Goal: Task Accomplishment & Management: Manage account settings

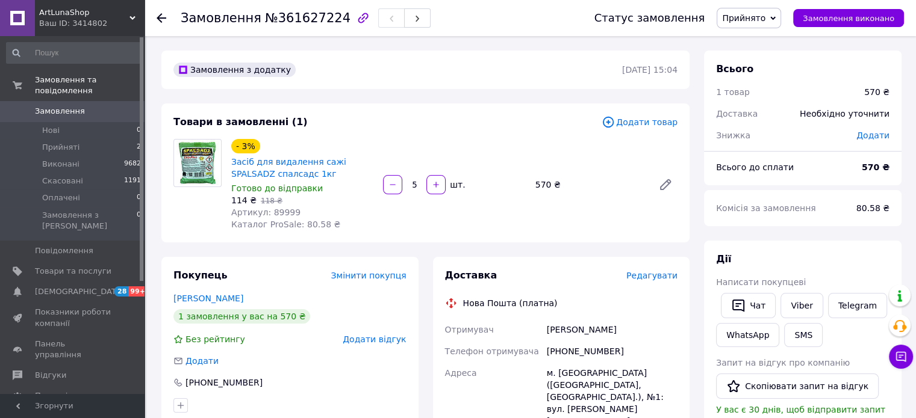
scroll to position [443, 0]
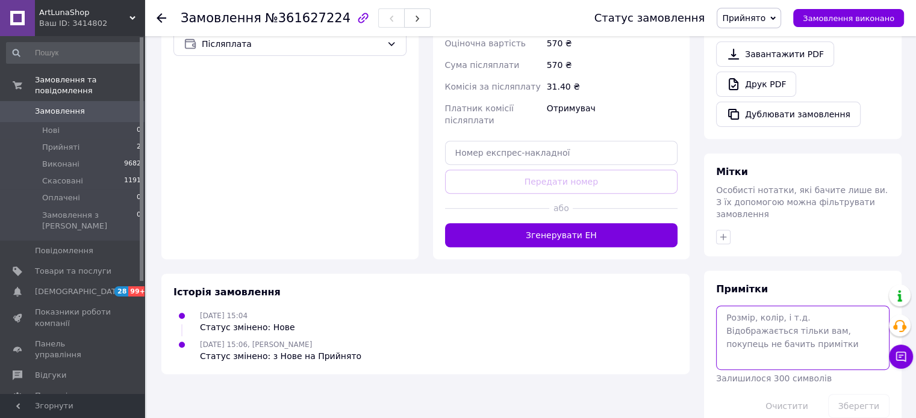
click at [764, 306] on textarea at bounding box center [802, 338] width 173 height 64
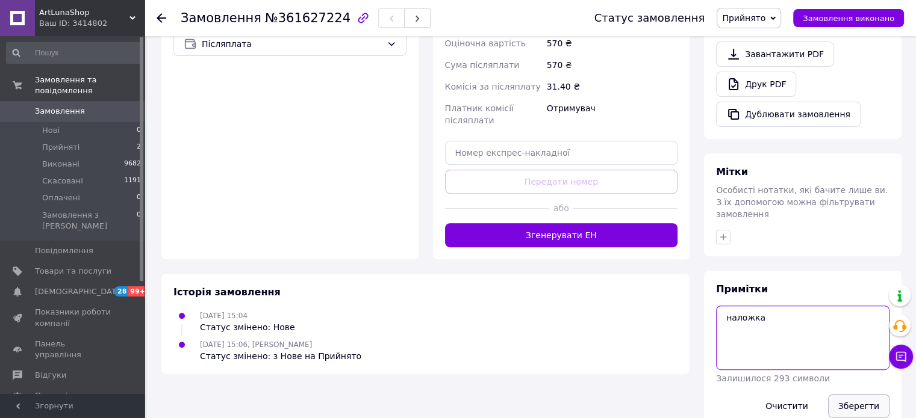
type textarea "наложка"
click at [849, 394] on button "Зберегти" at bounding box center [858, 406] width 61 height 24
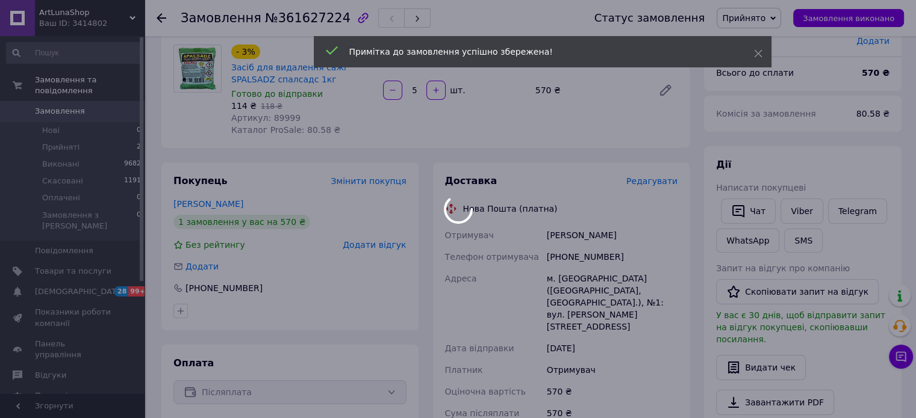
scroll to position [0, 0]
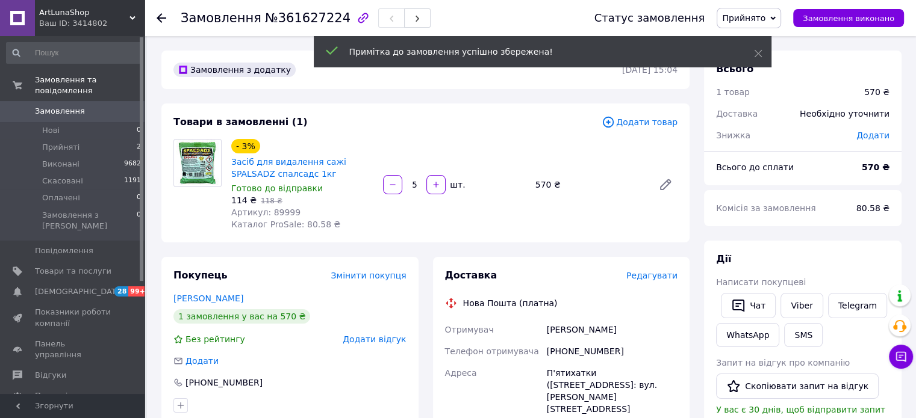
click at [152, 16] on div "Замовлення №361627224 Статус замовлення Прийнято Виконано Скасовано Оплачено За…" at bounding box center [529, 18] width 771 height 36
click at [164, 8] on div at bounding box center [169, 18] width 24 height 36
click at [161, 14] on use at bounding box center [162, 18] width 10 height 10
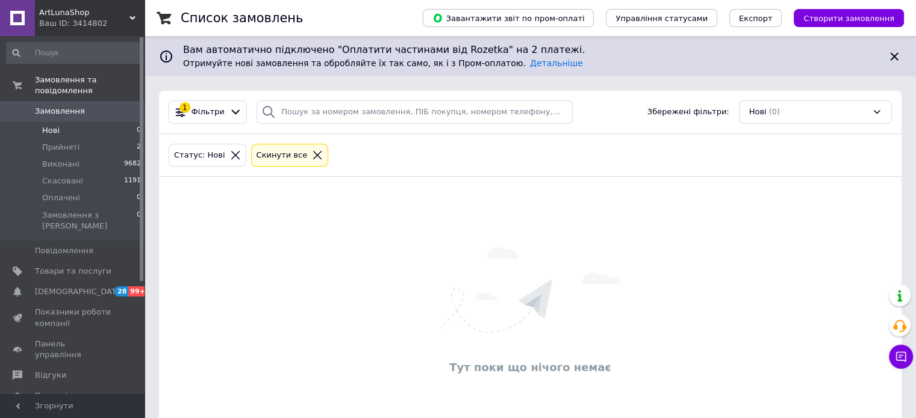
drag, startPoint x: 87, startPoint y: 27, endPoint x: 84, endPoint y: 49, distance: 21.9
click at [87, 27] on div "Ваш ID: 3414802" at bounding box center [91, 23] width 105 height 11
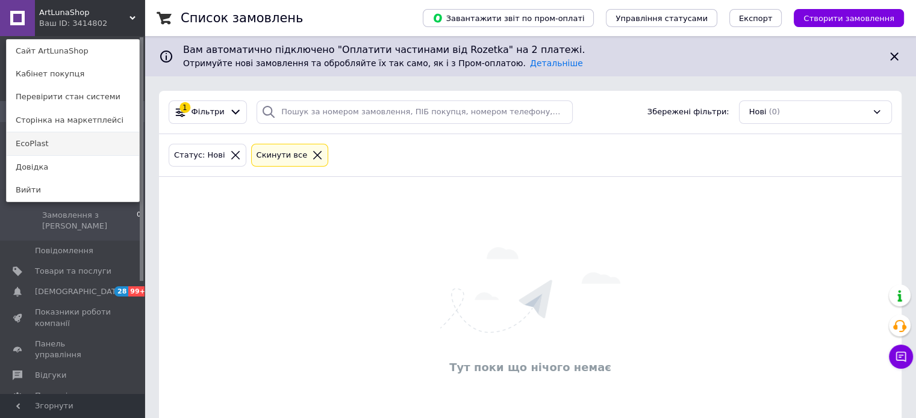
click at [71, 140] on link "EcoPlast" at bounding box center [73, 143] width 132 height 23
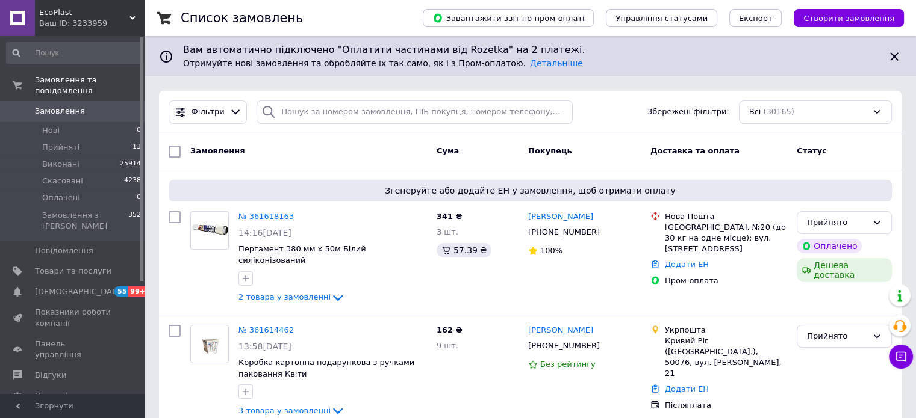
drag, startPoint x: 82, startPoint y: 12, endPoint x: 85, endPoint y: 39, distance: 26.7
click at [82, 12] on span "EcoPlast" at bounding box center [84, 12] width 90 height 11
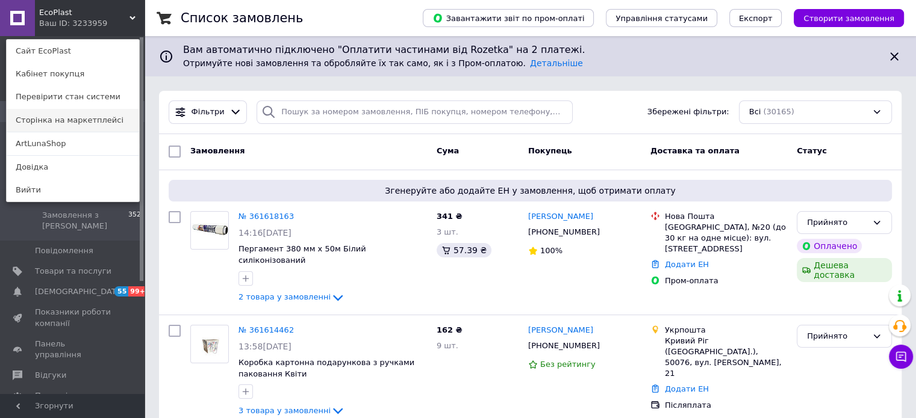
click at [72, 129] on link "Сторінка на маркетплейсі" at bounding box center [73, 120] width 132 height 23
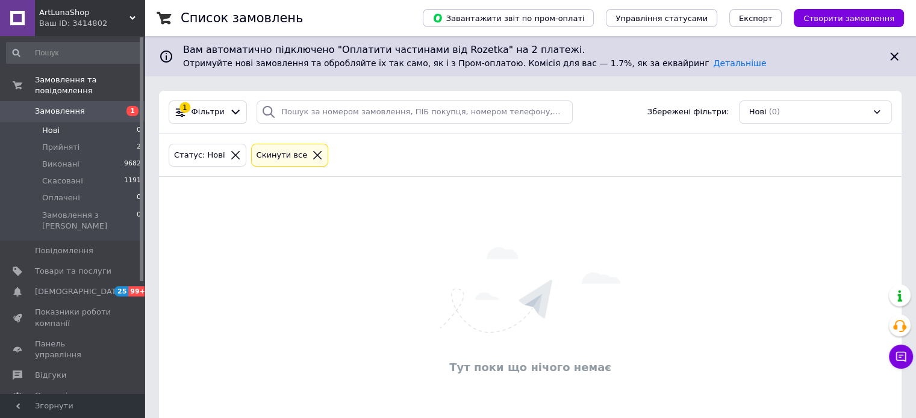
click at [92, 11] on span "ArtLunaShop" at bounding box center [84, 12] width 90 height 11
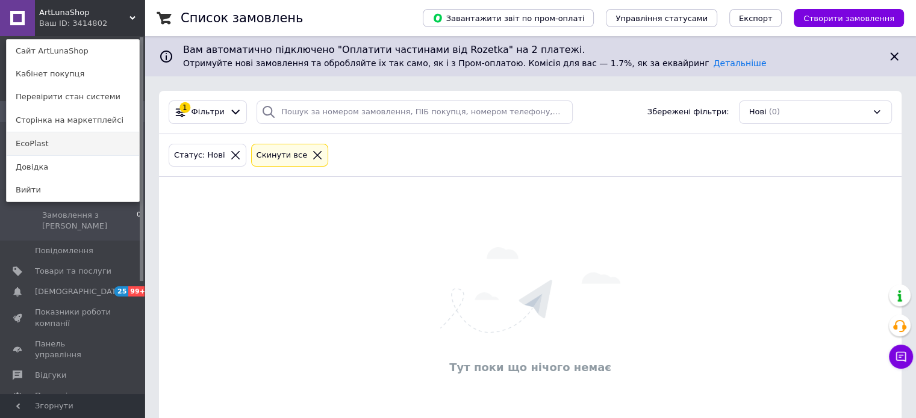
click at [64, 143] on link "EcoPlast" at bounding box center [73, 143] width 132 height 23
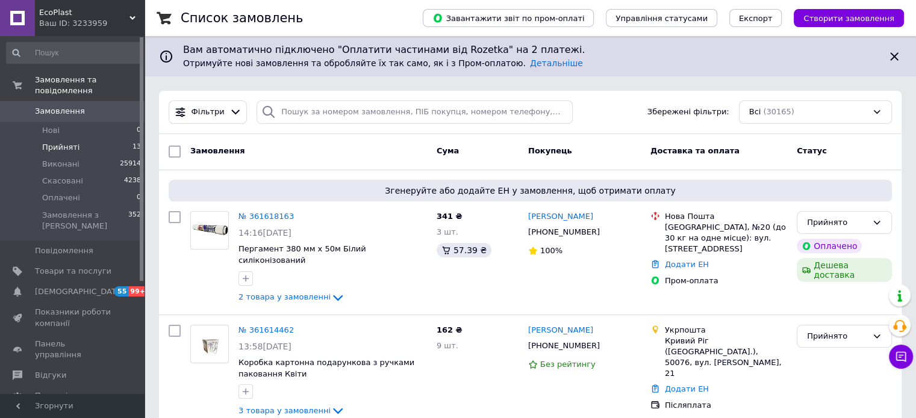
click at [104, 139] on li "Прийняті 13" at bounding box center [74, 147] width 148 height 17
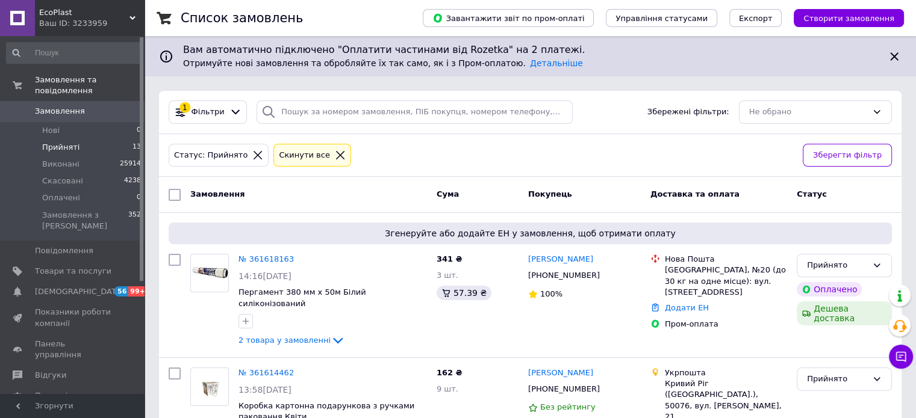
click at [84, 24] on div "Ваш ID: 3233959" at bounding box center [91, 23] width 105 height 11
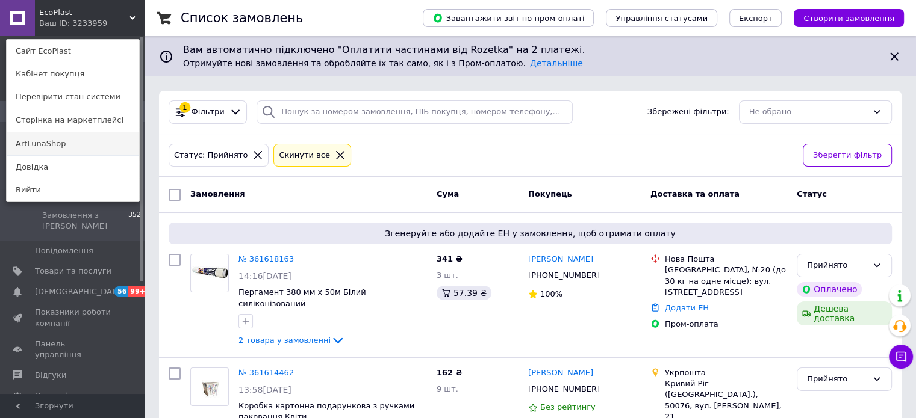
click at [73, 142] on link "ArtLunaShop" at bounding box center [73, 143] width 132 height 23
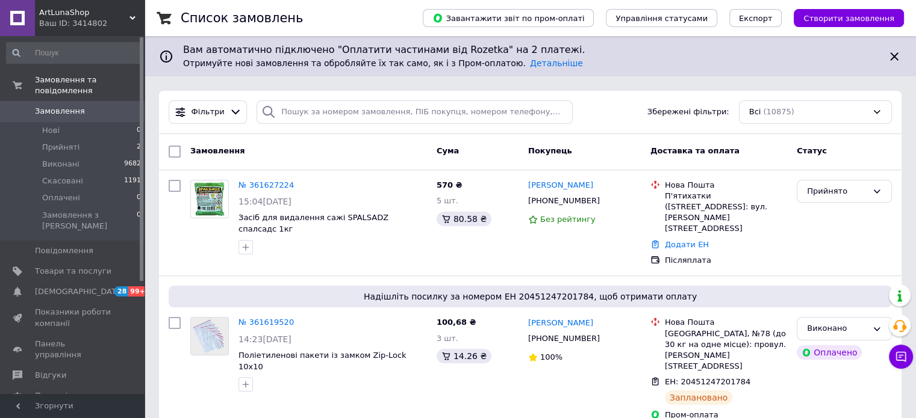
drag, startPoint x: 60, startPoint y: 13, endPoint x: 57, endPoint y: 27, distance: 14.3
click at [60, 13] on span "ArtLunaShop" at bounding box center [84, 12] width 90 height 11
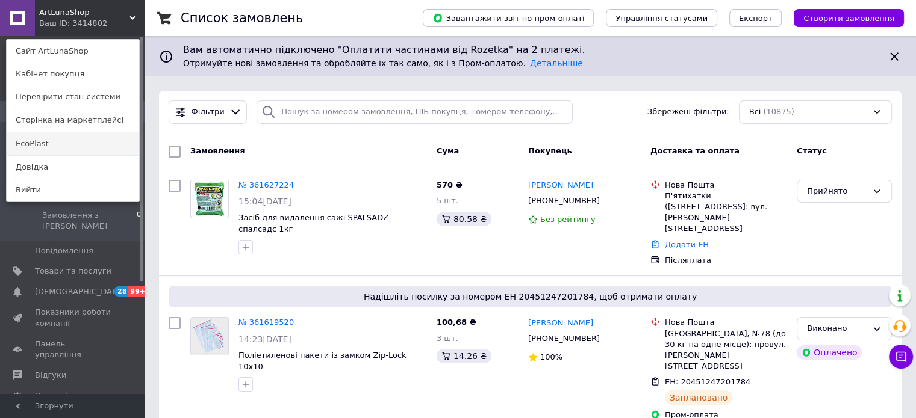
click at [72, 137] on link "EcoPlast" at bounding box center [73, 143] width 132 height 23
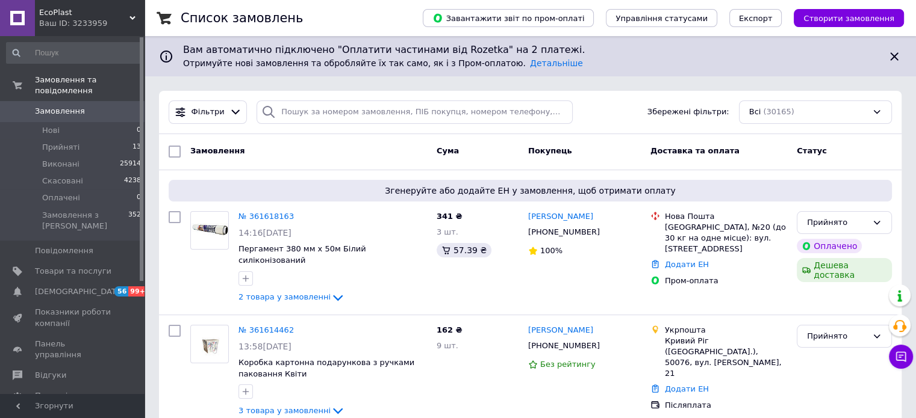
click at [75, 22] on div "Ваш ID: 3233959" at bounding box center [91, 23] width 105 height 11
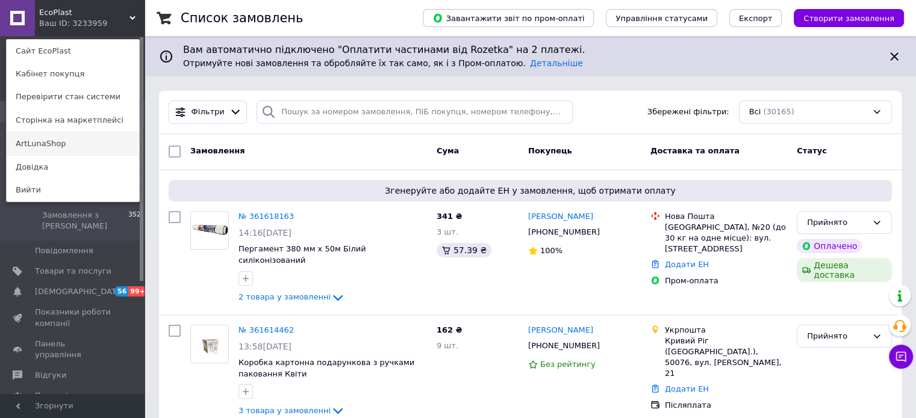
click at [46, 144] on link "ArtLunaShop" at bounding box center [73, 143] width 132 height 23
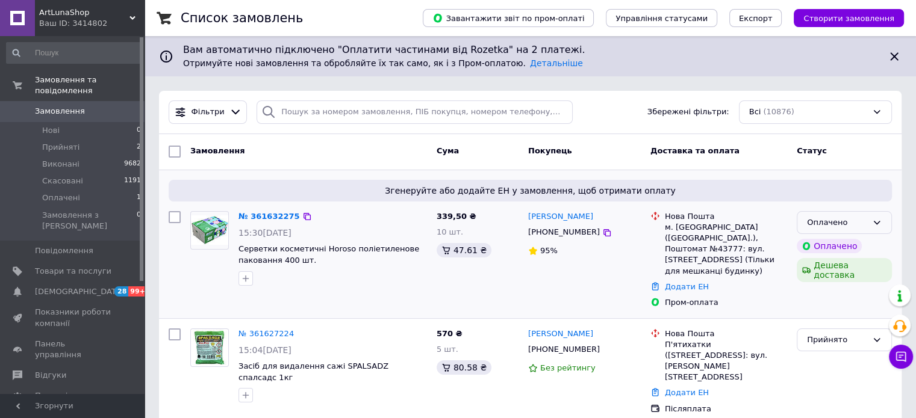
click at [883, 225] on div "Оплачено" at bounding box center [843, 222] width 95 height 23
click at [843, 250] on li "Прийнято" at bounding box center [844, 248] width 94 height 22
click at [67, 25] on div "Ваш ID: 3414802" at bounding box center [91, 23] width 105 height 11
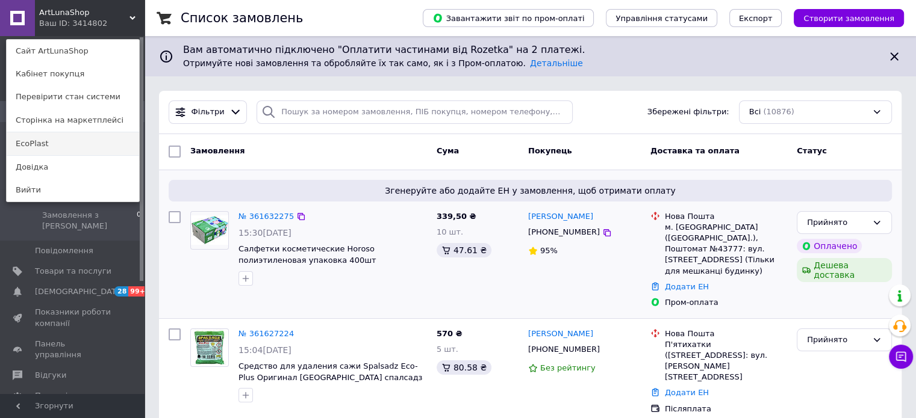
click at [69, 134] on link "EcoPlast" at bounding box center [73, 143] width 132 height 23
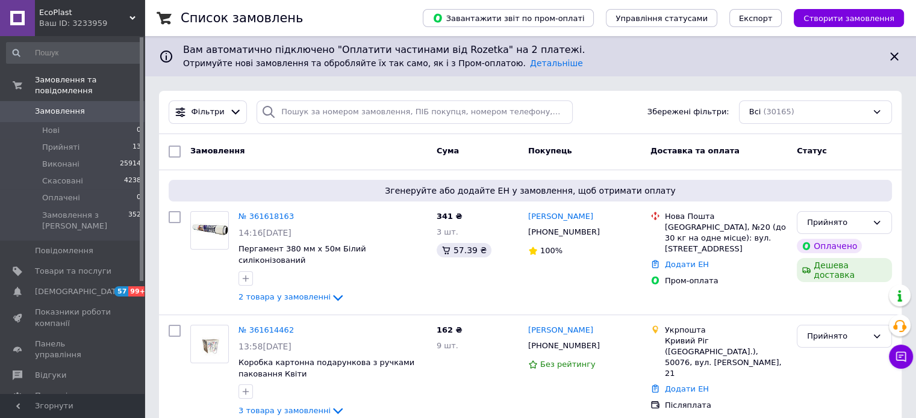
click at [55, 22] on div "Ваш ID: 3233959" at bounding box center [91, 23] width 105 height 11
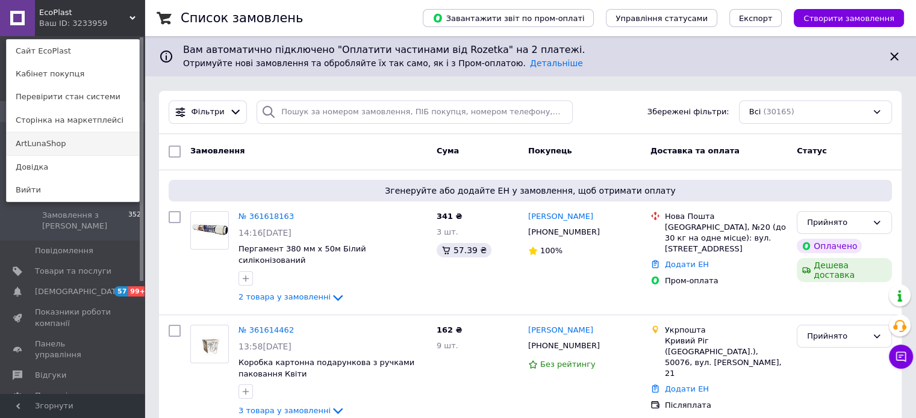
click at [39, 141] on link "ArtLunaShop" at bounding box center [73, 143] width 132 height 23
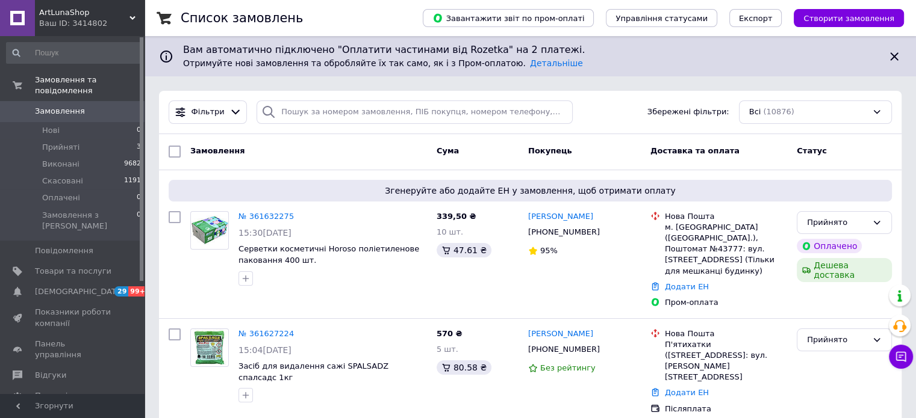
click at [90, 26] on div "Ваш ID: 3414802" at bounding box center [91, 23] width 105 height 11
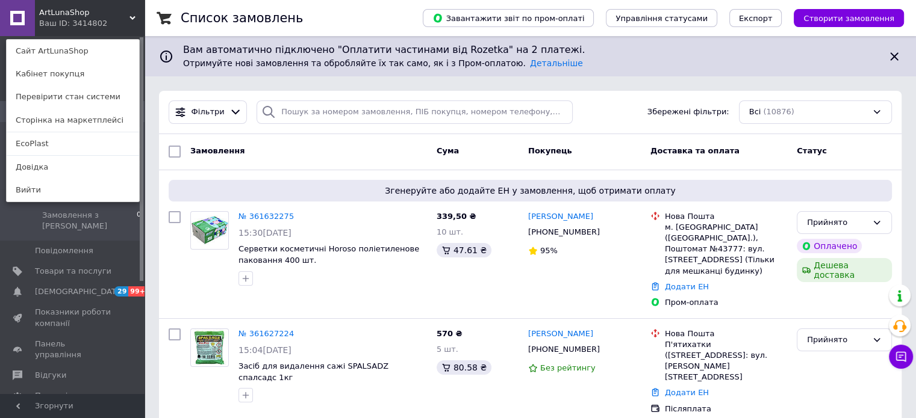
click at [93, 140] on link "EcoPlast" at bounding box center [73, 143] width 132 height 23
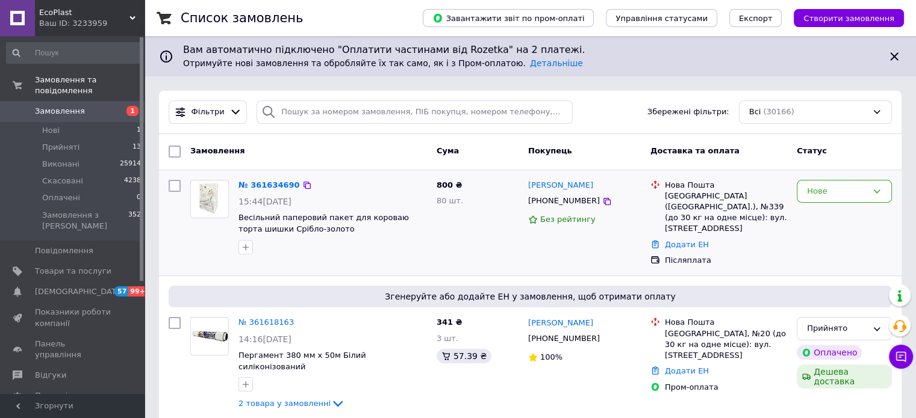
click at [849, 205] on div "Нове" at bounding box center [844, 223] width 105 height 96
click at [847, 196] on div "Нове" at bounding box center [837, 191] width 60 height 13
click at [827, 219] on li "Прийнято" at bounding box center [844, 216] width 94 height 22
click at [257, 182] on link "№ 361634690" at bounding box center [265, 185] width 55 height 9
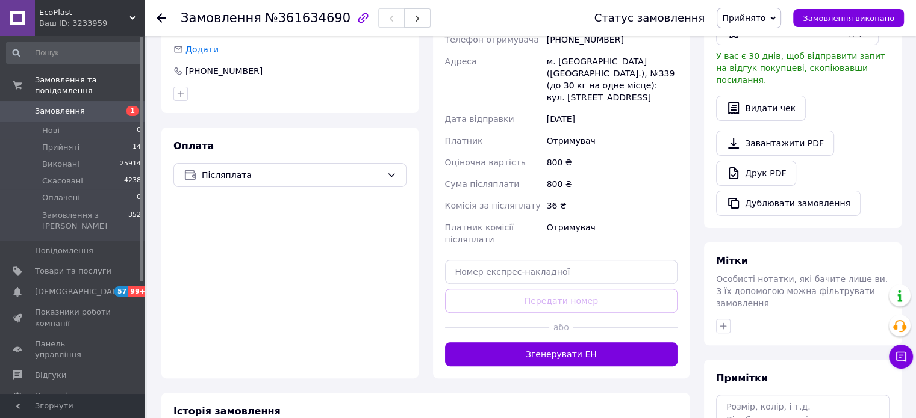
scroll to position [402, 0]
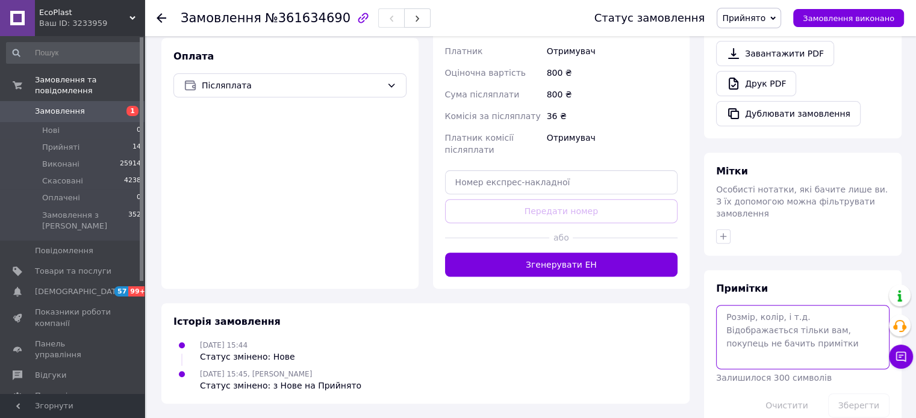
click at [830, 315] on textarea at bounding box center [802, 337] width 173 height 64
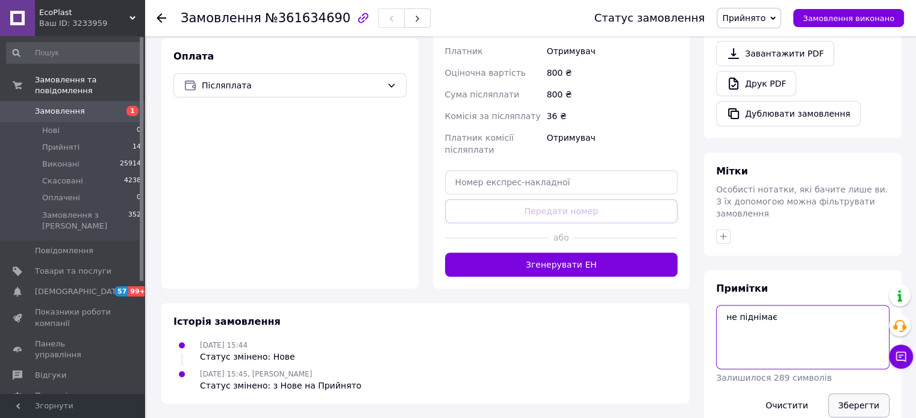
type textarea "не піднімає"
click at [875, 394] on button "Зберегти" at bounding box center [858, 406] width 61 height 24
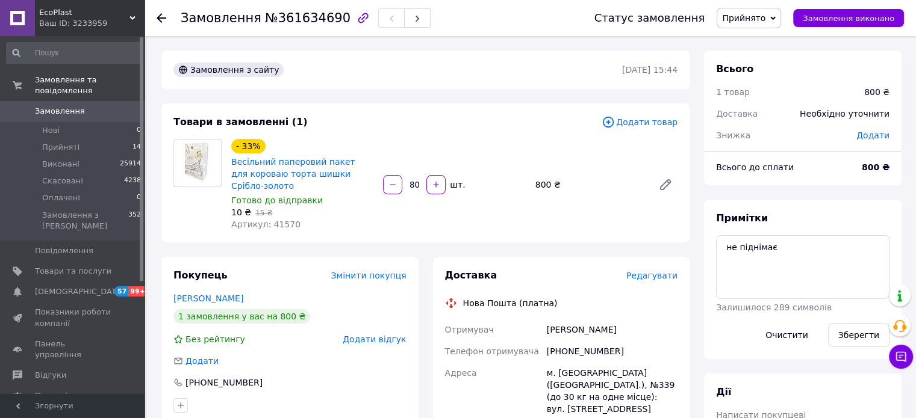
click at [161, 15] on icon at bounding box center [162, 18] width 10 height 10
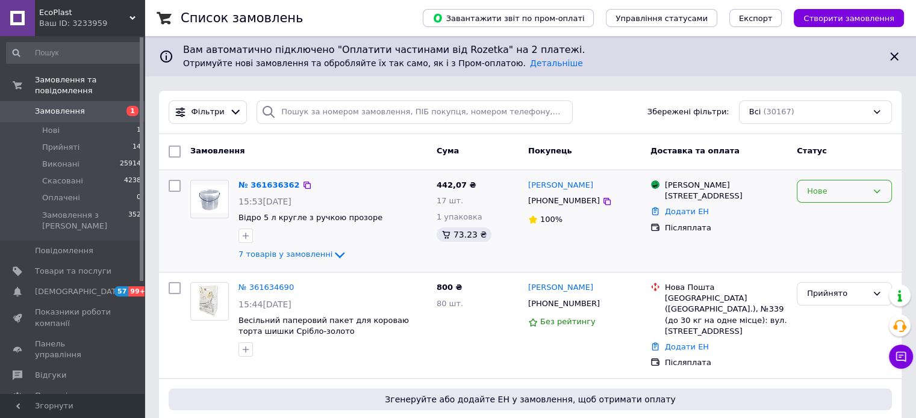
click at [852, 194] on div "Нове" at bounding box center [837, 191] width 60 height 13
click at [843, 221] on li "Прийнято" at bounding box center [844, 216] width 94 height 22
drag, startPoint x: 99, startPoint y: 26, endPoint x: 90, endPoint y: 57, distance: 32.2
click at [99, 26] on div "Ваш ID: 3233959" at bounding box center [91, 23] width 105 height 11
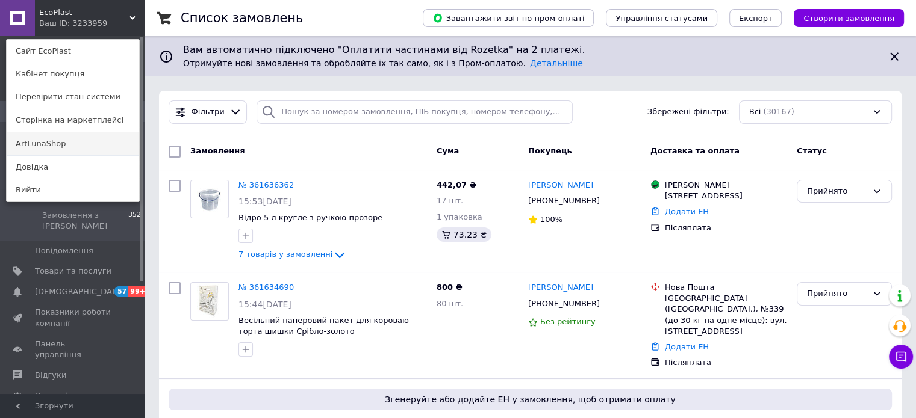
click at [77, 135] on link "ArtLunaShop" at bounding box center [73, 143] width 132 height 23
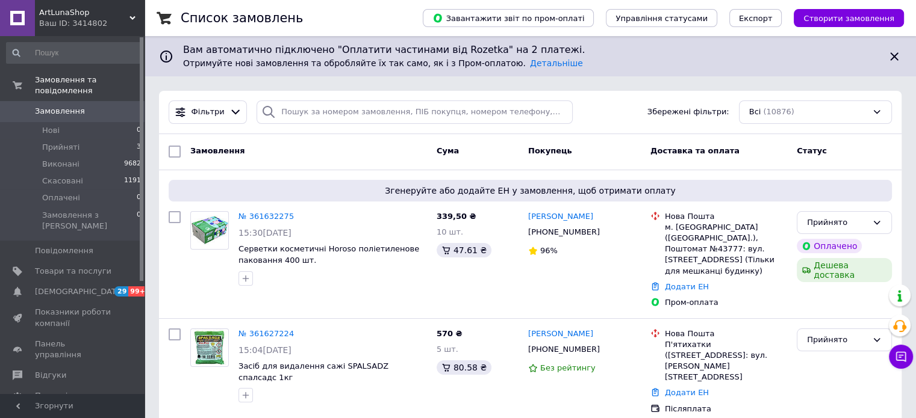
click at [65, 16] on span "ArtLunaShop" at bounding box center [84, 12] width 90 height 11
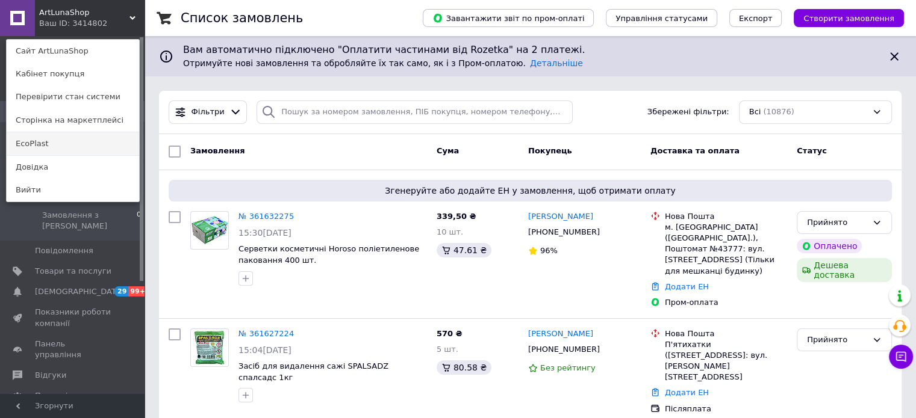
click at [51, 137] on link "EcoPlast" at bounding box center [73, 143] width 132 height 23
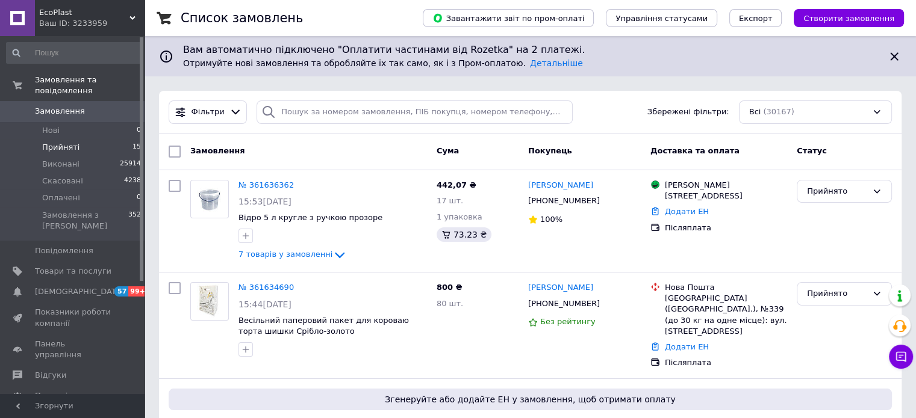
click at [48, 142] on span "Прийняті" at bounding box center [60, 147] width 37 height 11
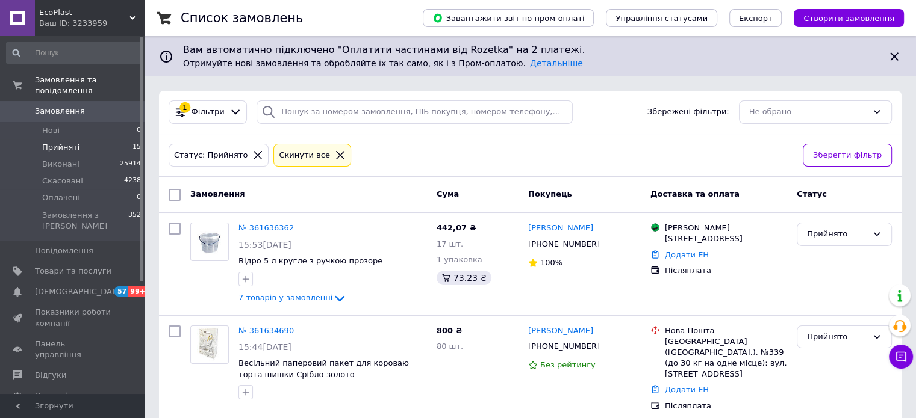
click at [65, 24] on div "Ваш ID: 3233959" at bounding box center [91, 23] width 105 height 11
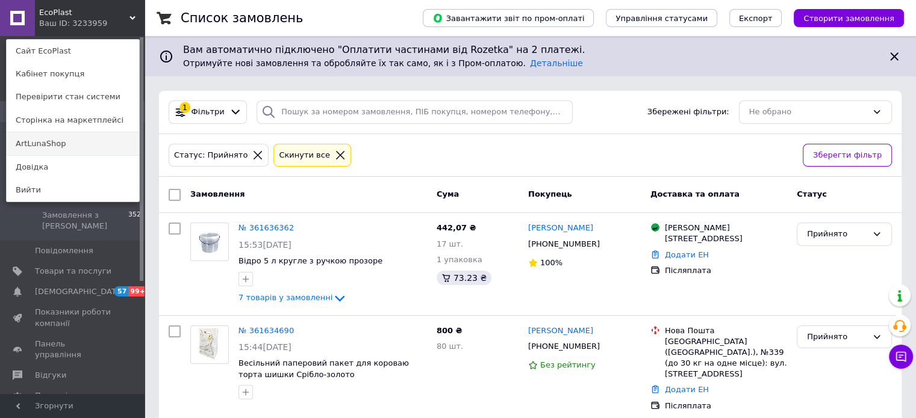
click at [72, 148] on link "ArtLunaShop" at bounding box center [73, 143] width 132 height 23
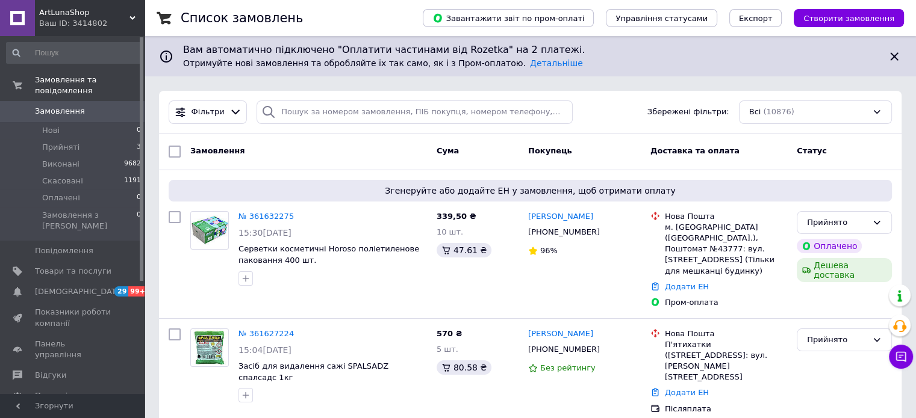
click at [72, 27] on div "Ваш ID: 3414802" at bounding box center [91, 23] width 105 height 11
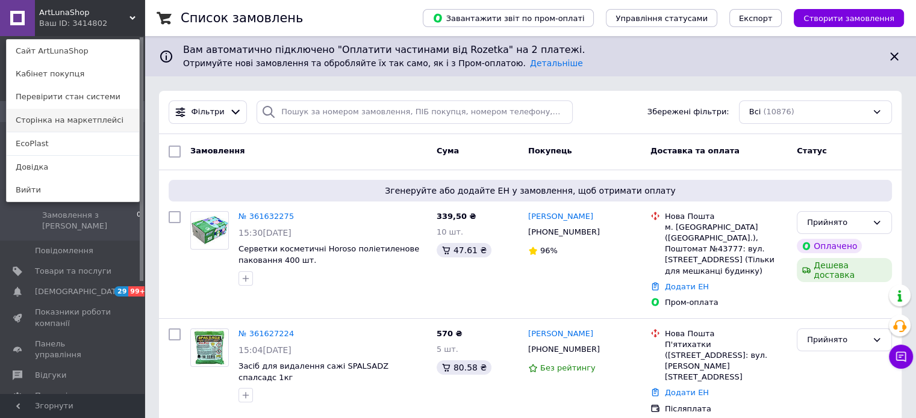
click at [99, 126] on link "Сторінка на маркетплейсі" at bounding box center [73, 120] width 132 height 23
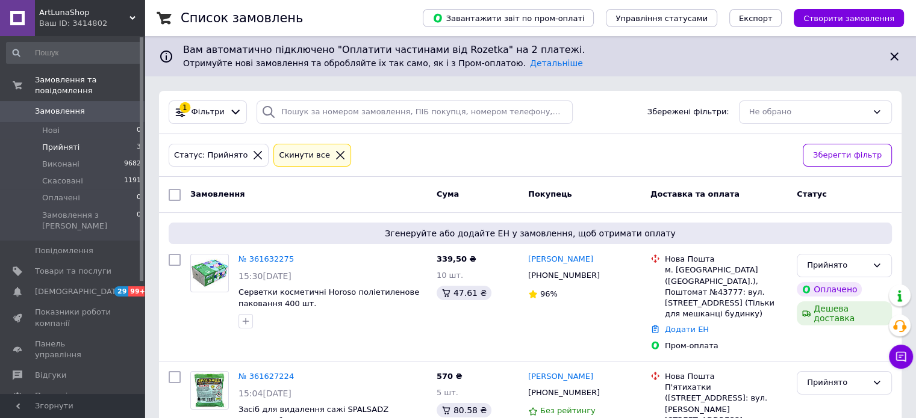
drag, startPoint x: 84, startPoint y: 31, endPoint x: 81, endPoint y: 38, distance: 7.5
click at [84, 31] on div "ArtLunaShop Ваш ID: 3414802" at bounding box center [90, 18] width 110 height 36
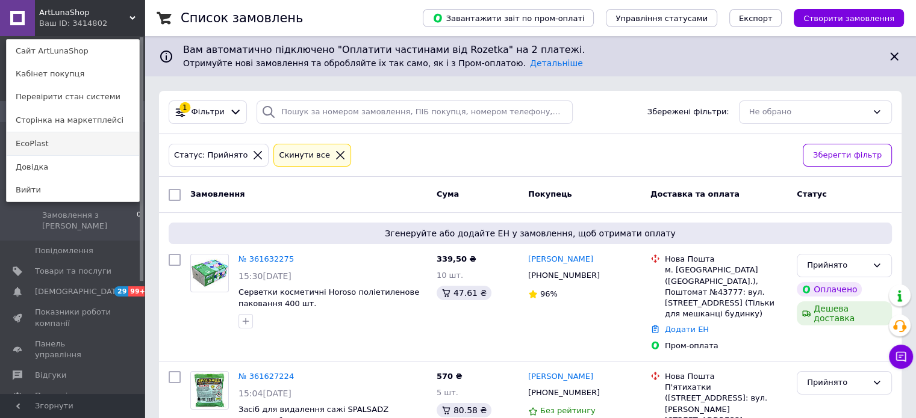
click at [52, 144] on link "EcoPlast" at bounding box center [73, 143] width 132 height 23
